Goal: Task Accomplishment & Management: Use online tool/utility

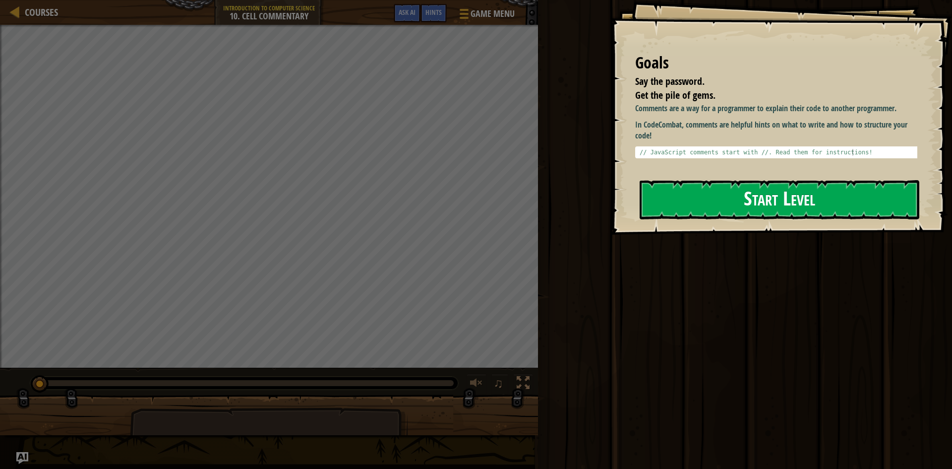
click at [729, 204] on button "Start Level" at bounding box center [780, 199] width 280 height 39
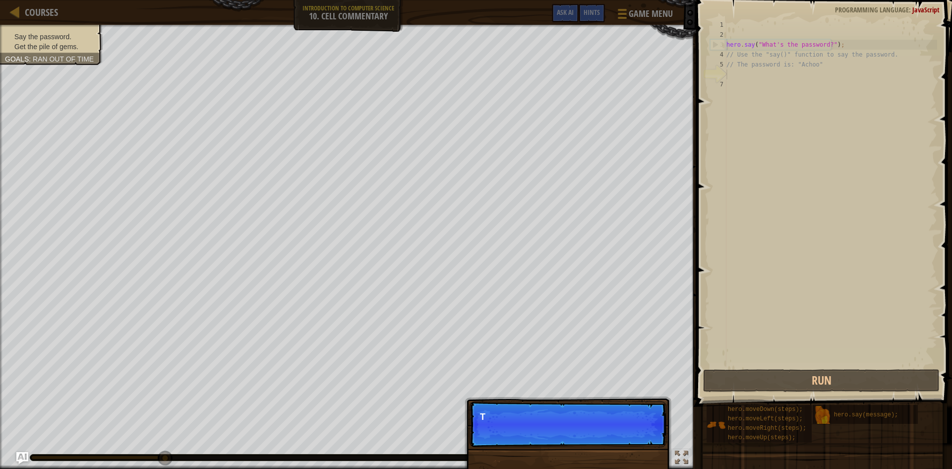
click at [641, 431] on p "Skip (esc) Continue T" at bounding box center [568, 424] width 197 height 46
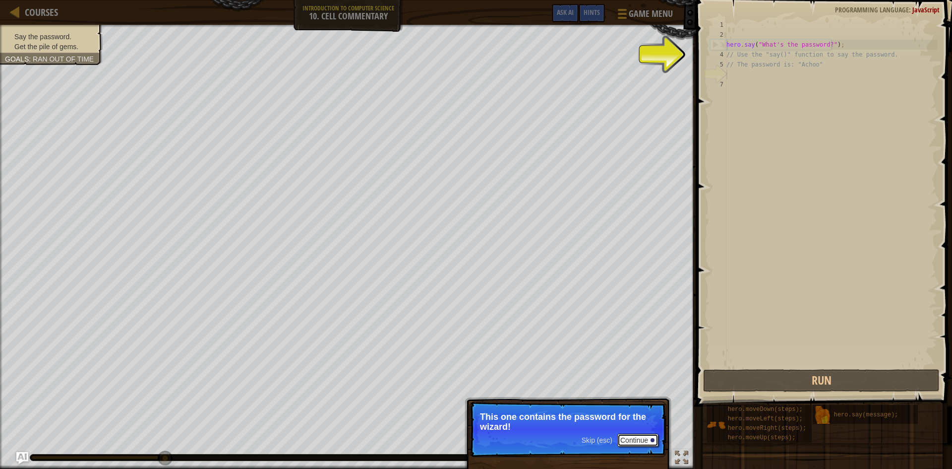
click at [632, 438] on button "Continue" at bounding box center [637, 439] width 41 height 13
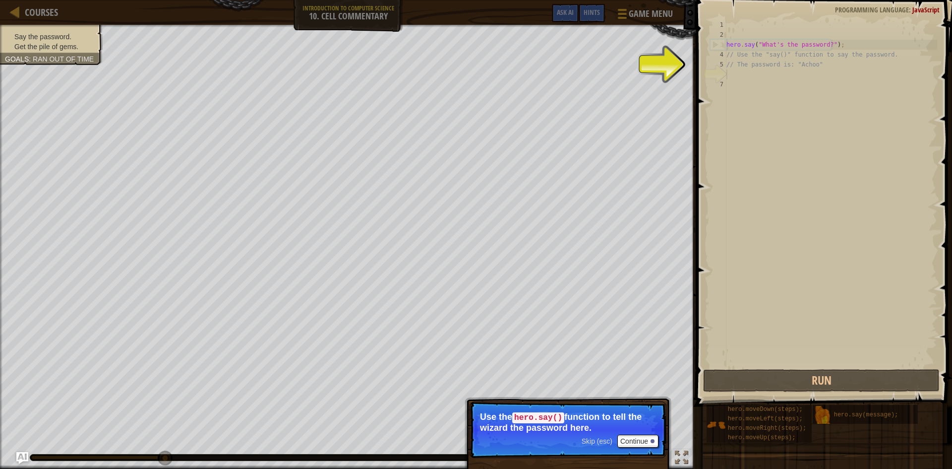
click at [739, 76] on div "hero . say ( "What's the password?" ) ; // Use the "say()" function to say the …" at bounding box center [830, 203] width 213 height 367
click at [739, 79] on div "hero . say ( "What's the password?" ) ; // Use the "say()" function to say the …" at bounding box center [830, 203] width 213 height 367
click at [627, 442] on button "Continue" at bounding box center [637, 440] width 41 height 13
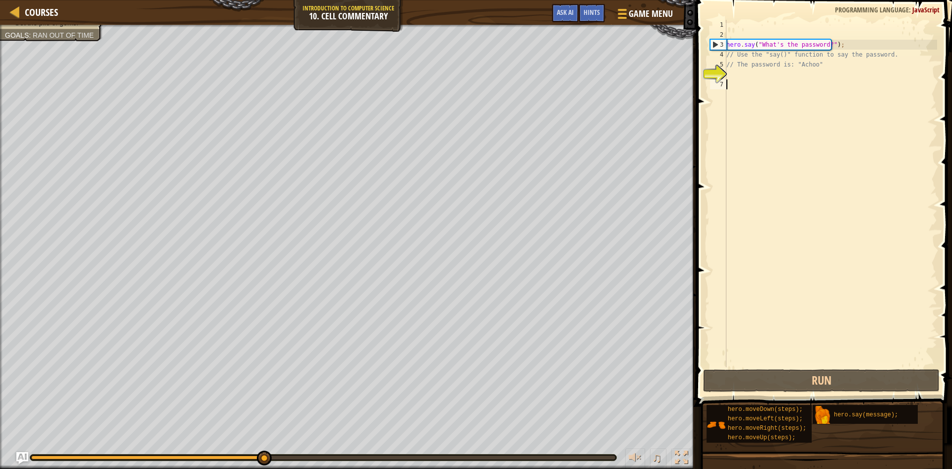
click at [744, 77] on div "hero . say ( "What's the password?" ) ; // Use the "say()" function to say the …" at bounding box center [830, 203] width 213 height 367
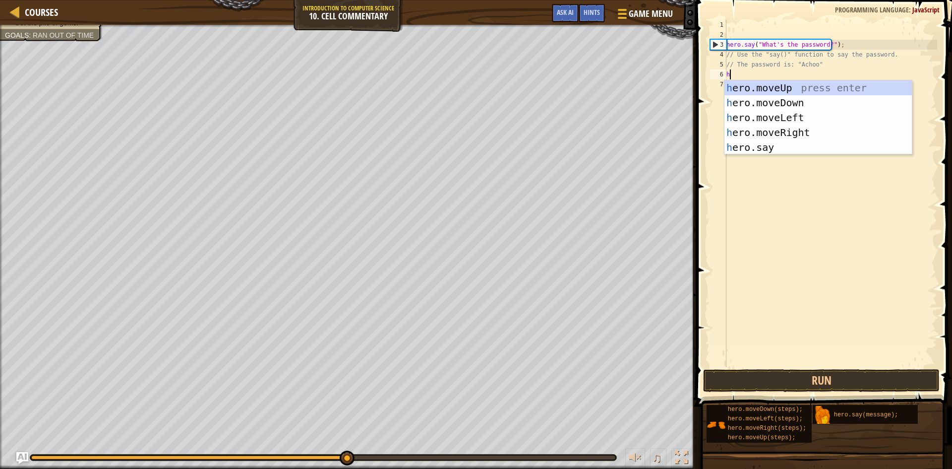
scroll to position [4, 0]
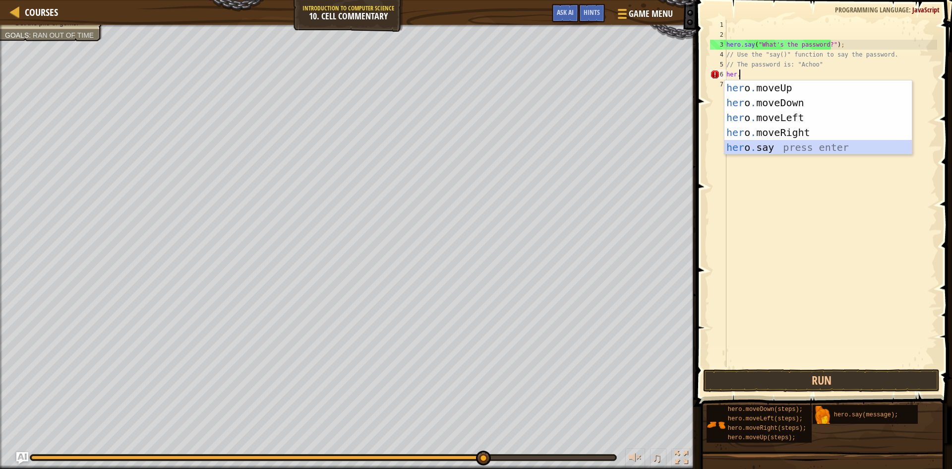
click at [777, 143] on div "her o . moveUp press enter her o . moveDown press enter her o . moveLeft press …" at bounding box center [817, 132] width 187 height 104
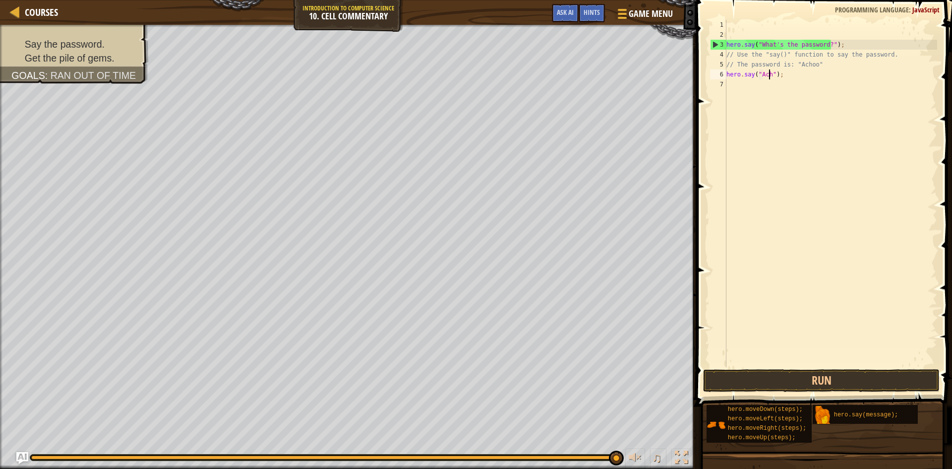
type textarea "hero.say("Achoo");"
click at [762, 85] on div "hero . say ( "What's the password?" ) ; // Use the "say()" function to say the …" at bounding box center [830, 203] width 213 height 367
click at [774, 377] on button "Run" at bounding box center [821, 380] width 236 height 23
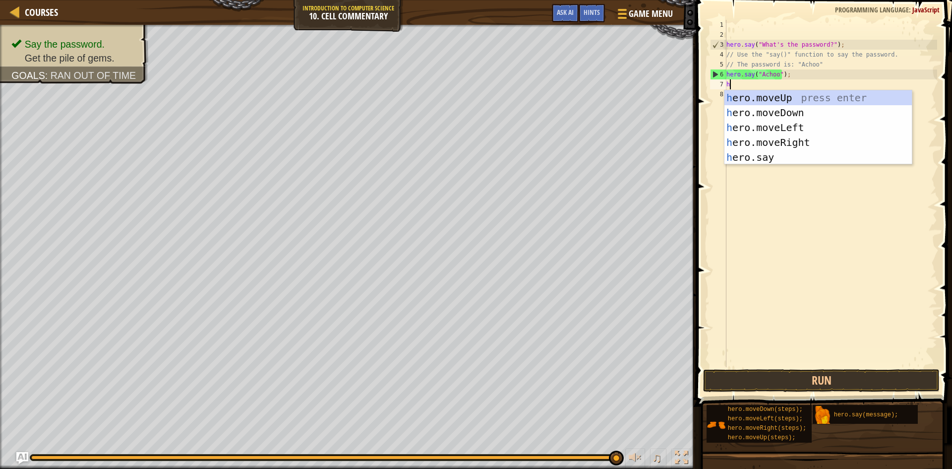
type textarea "her"
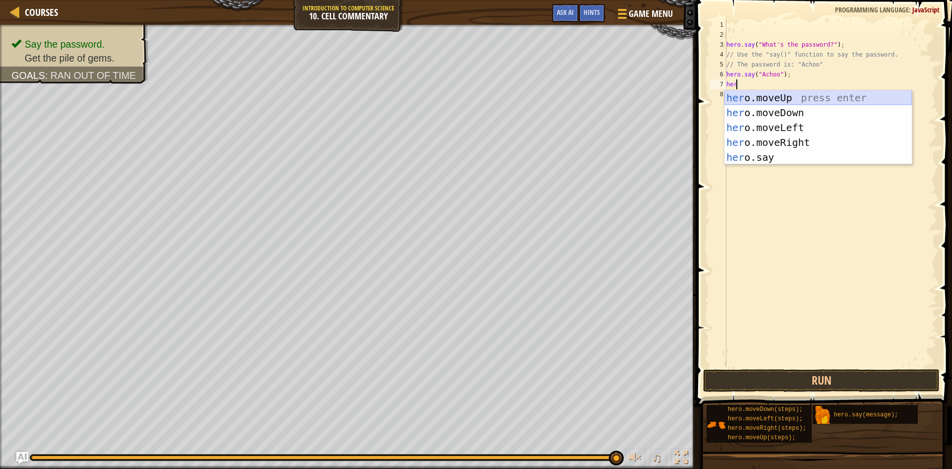
click at [772, 101] on div "her o.moveUp press enter her o.moveDown press enter her o.moveLeft press enter …" at bounding box center [817, 142] width 187 height 104
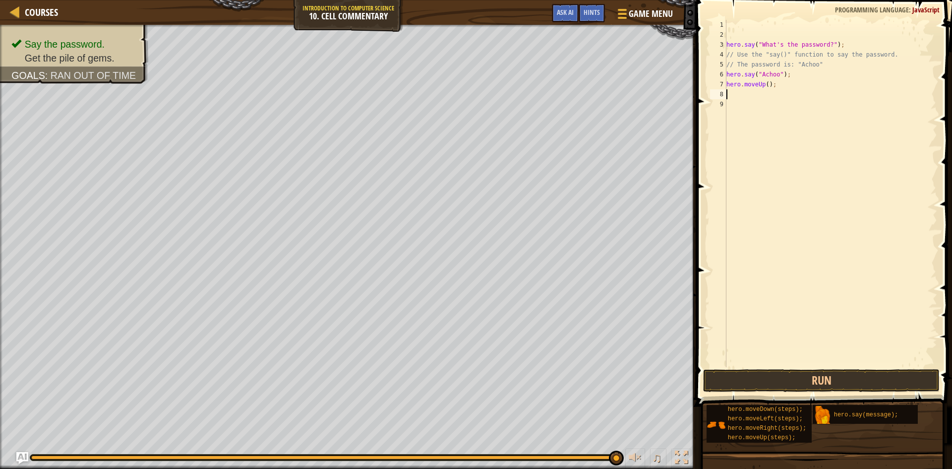
click at [758, 94] on div "hero . say ( "What's the password?" ) ; // Use the "say()" function to say the …" at bounding box center [830, 203] width 213 height 367
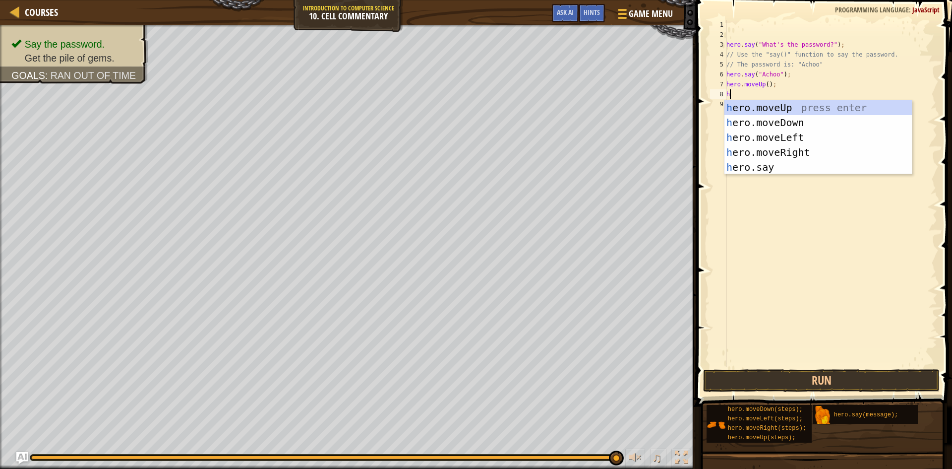
scroll to position [4, 0]
type textarea "hero"
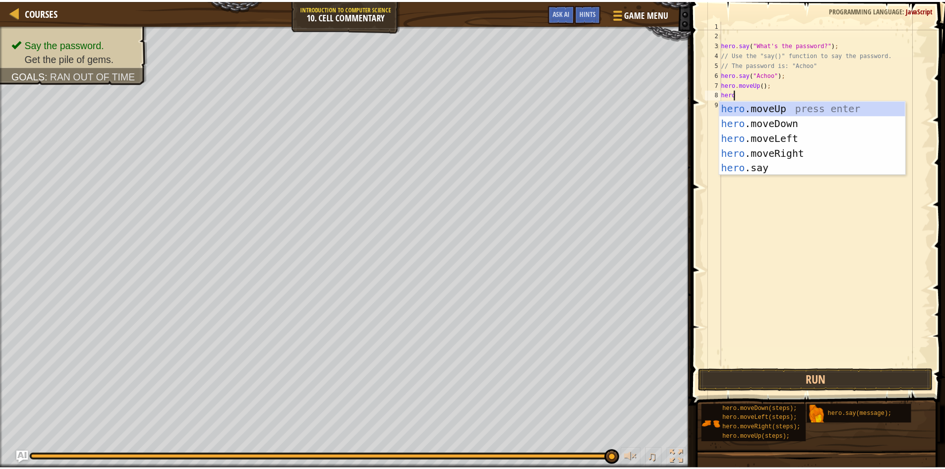
scroll to position [4, 0]
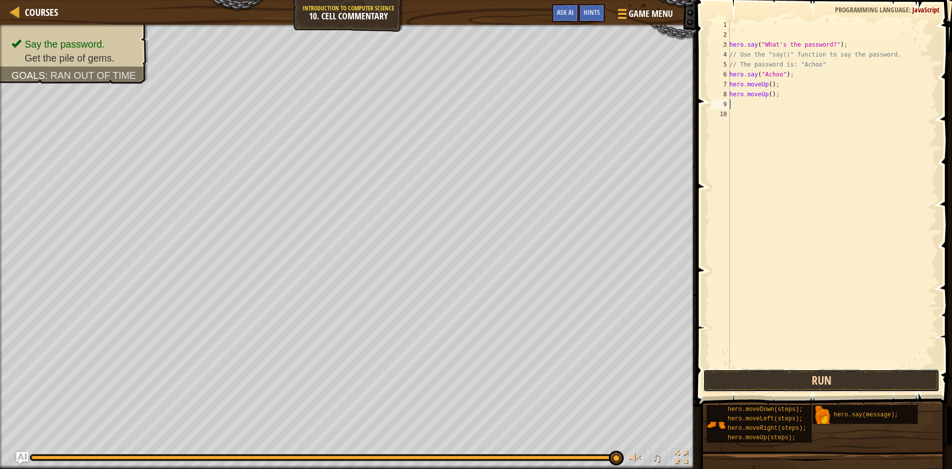
click at [815, 375] on button "Run" at bounding box center [821, 380] width 236 height 23
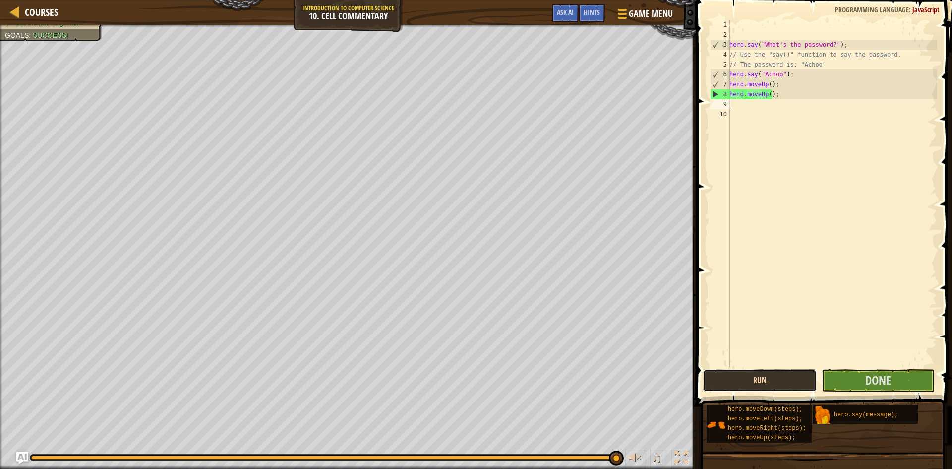
click at [778, 375] on button "Run" at bounding box center [760, 380] width 114 height 23
click at [36, 11] on span "Courses" at bounding box center [41, 11] width 33 height 13
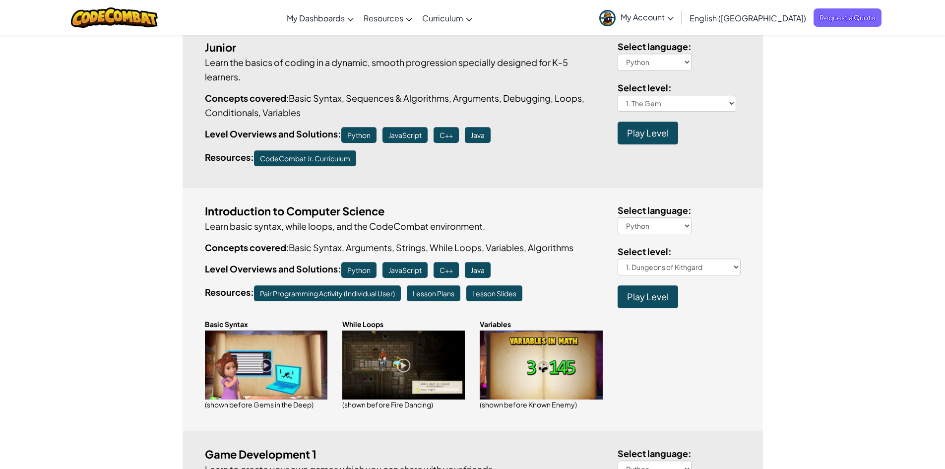
scroll to position [149, 0]
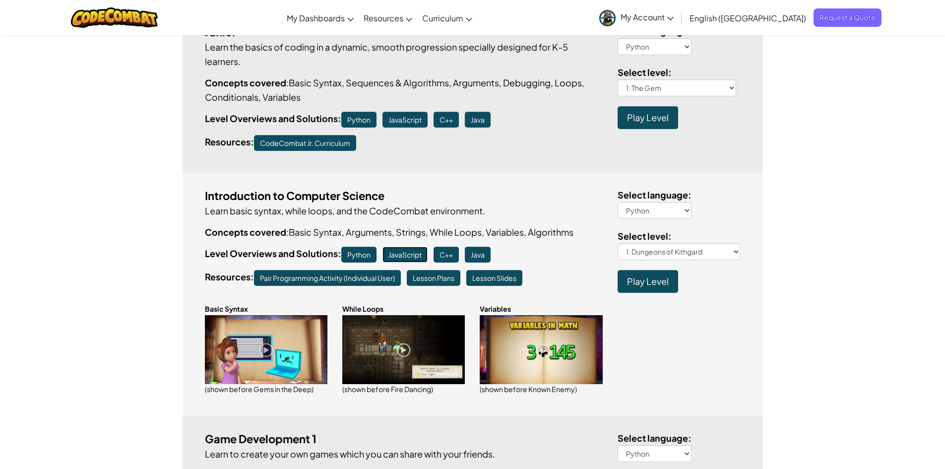
click at [411, 253] on span "JavaScript" at bounding box center [404, 254] width 33 height 9
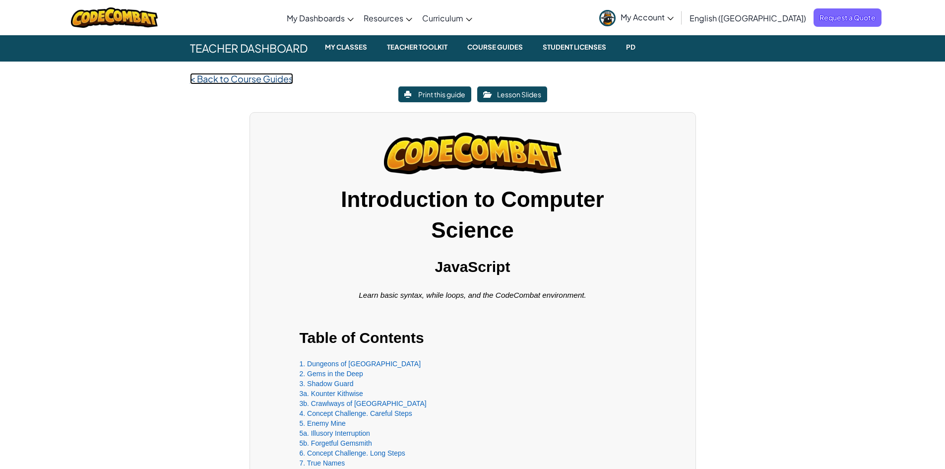
click at [280, 78] on spna "Back to Course Guides" at bounding box center [245, 78] width 96 height 11
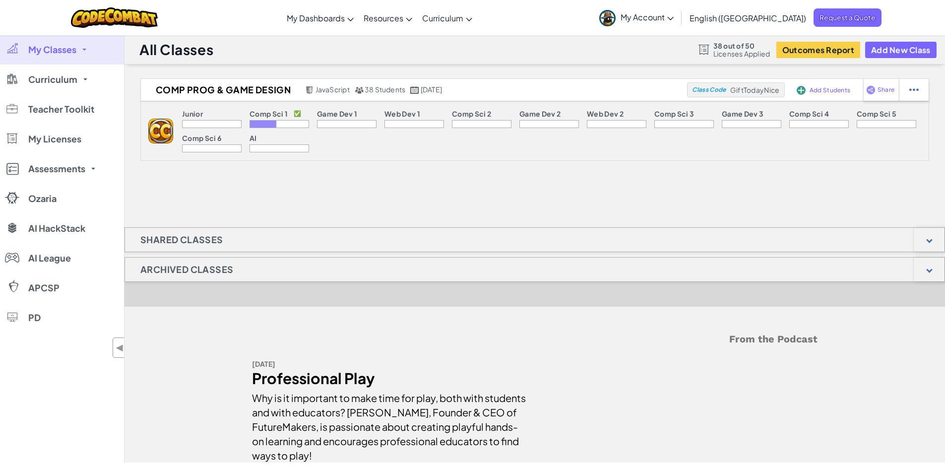
click at [673, 20] on span "My Account" at bounding box center [646, 17] width 53 height 10
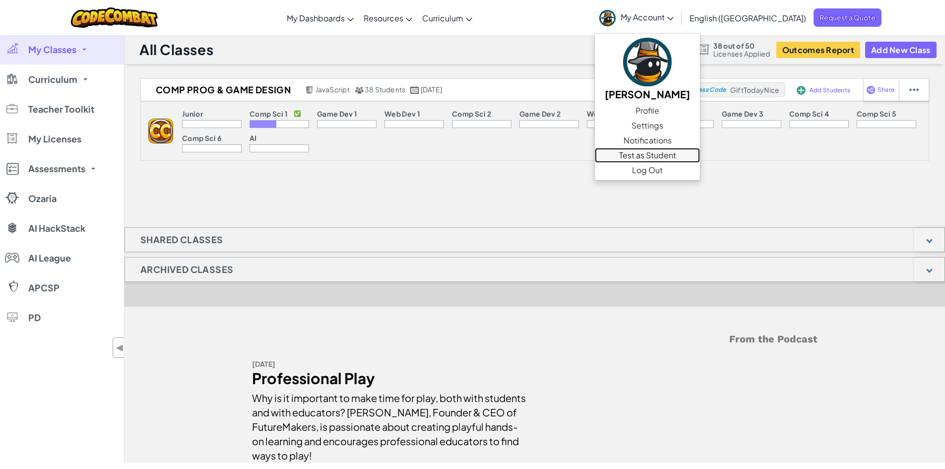
click at [699, 155] on link "Test as Student" at bounding box center [646, 155] width 105 height 15
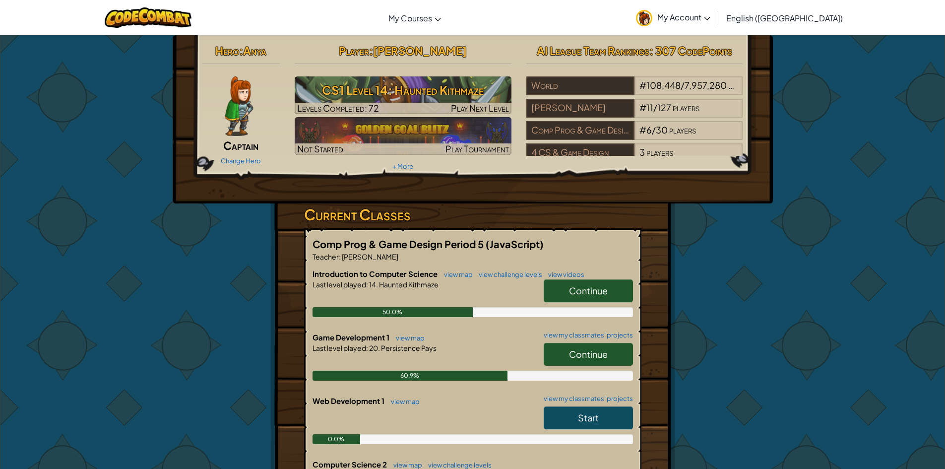
click at [578, 289] on span "Continue" at bounding box center [588, 290] width 39 height 11
